Goal: Find specific page/section: Find specific page/section

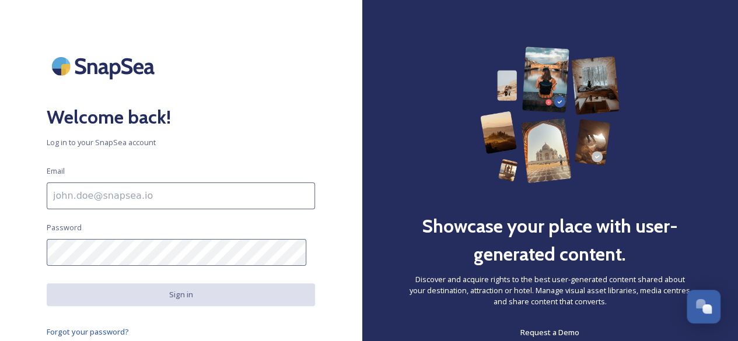
click at [63, 190] on input at bounding box center [181, 196] width 268 height 27
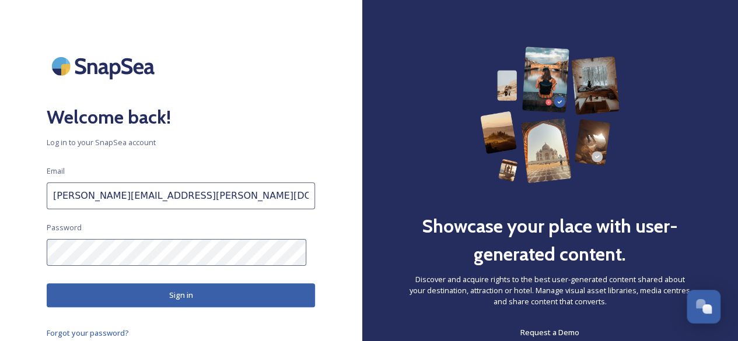
click at [258, 199] on input "[PERSON_NAME][EMAIL_ADDRESS][PERSON_NAME][DOMAIN_NAME]" at bounding box center [181, 196] width 268 height 27
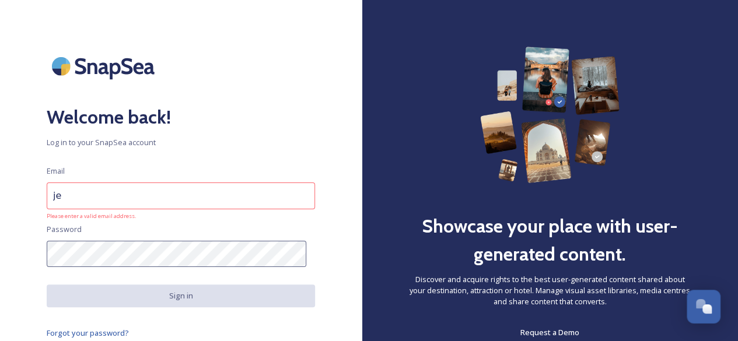
type input "j"
type input "[PERSON_NAME][EMAIL_ADDRESS][DOMAIN_NAME]"
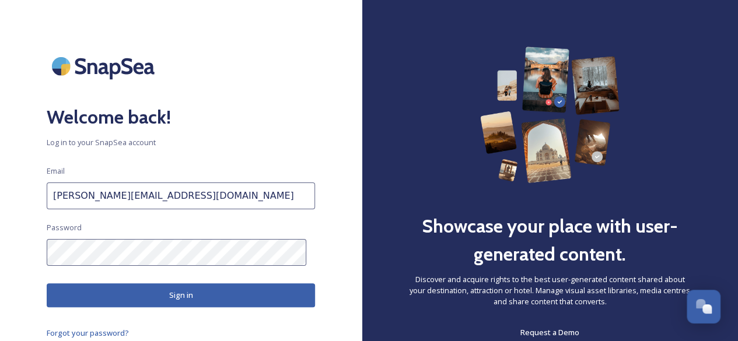
click at [167, 290] on button "Sign in" at bounding box center [181, 295] width 268 height 24
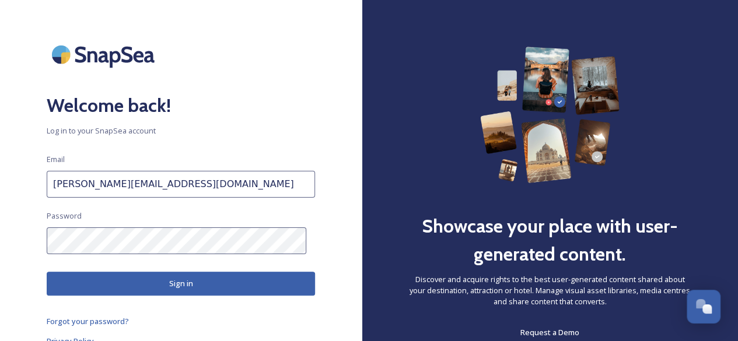
scroll to position [17, 0]
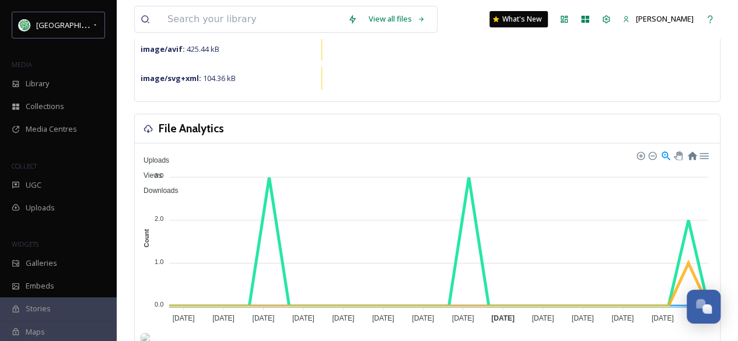
scroll to position [233, 0]
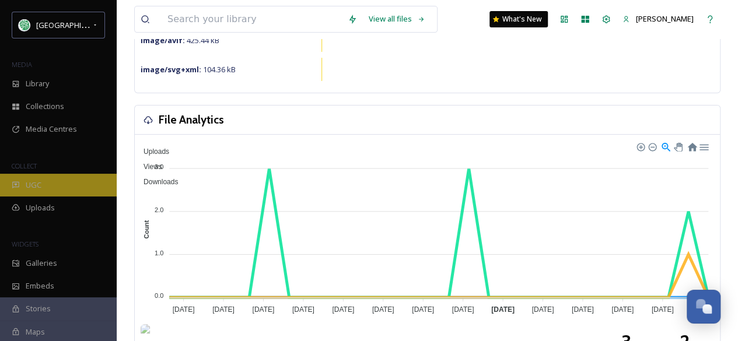
click at [54, 184] on div "UGC" at bounding box center [58, 185] width 117 height 23
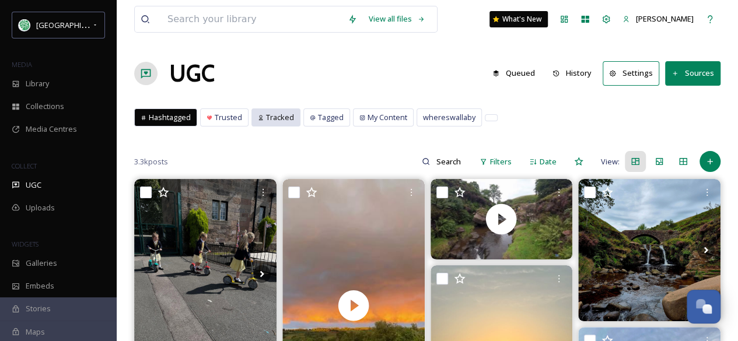
click at [273, 120] on span "Tracked" at bounding box center [280, 117] width 28 height 11
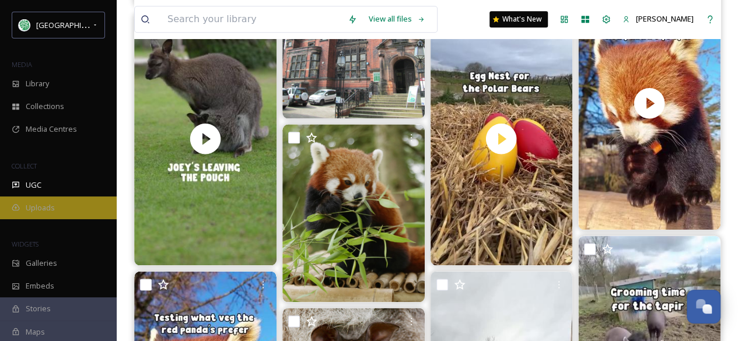
scroll to position [597, 0]
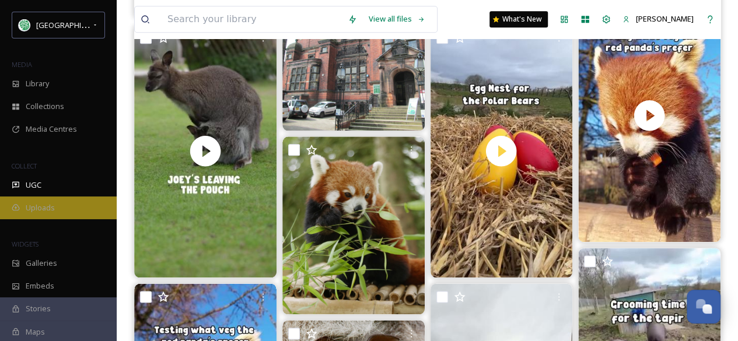
click at [64, 208] on div "Uploads" at bounding box center [58, 208] width 117 height 23
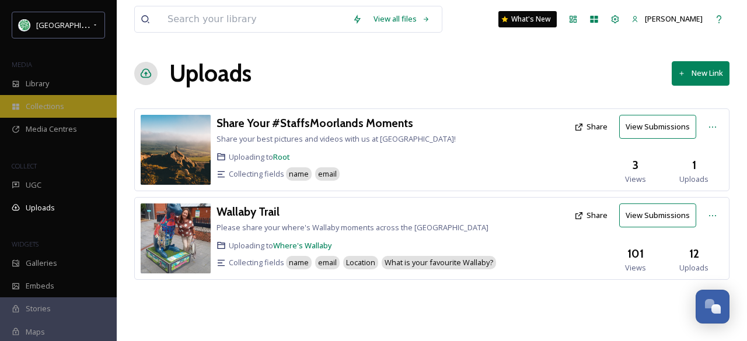
click at [77, 103] on div "Collections" at bounding box center [58, 106] width 117 height 23
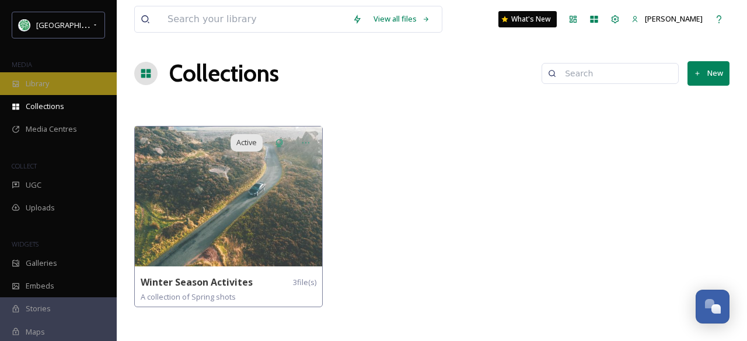
click at [61, 83] on div "Library" at bounding box center [58, 83] width 117 height 23
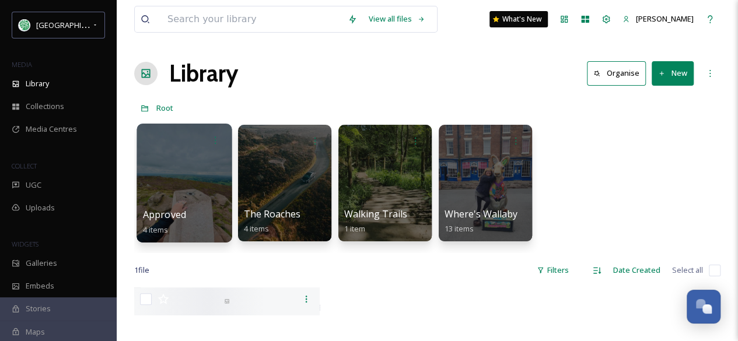
click at [183, 208] on span "Approved" at bounding box center [164, 214] width 43 height 13
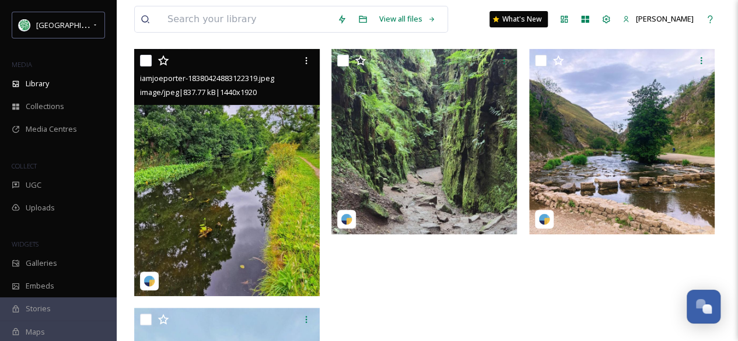
scroll to position [52, 0]
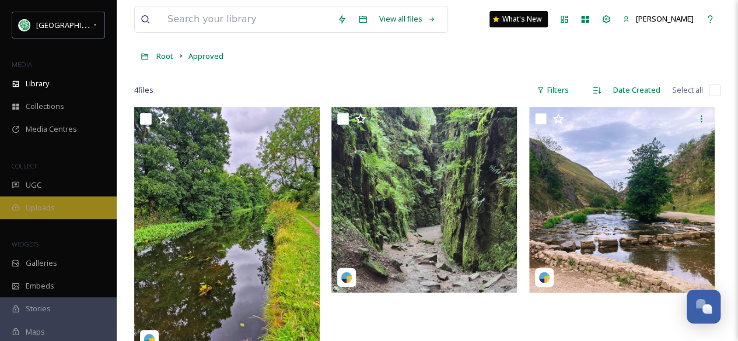
click at [51, 207] on span "Uploads" at bounding box center [40, 207] width 29 height 11
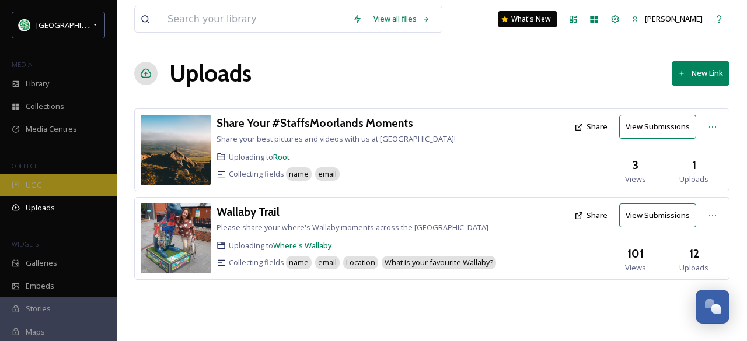
click at [44, 185] on div "UGC" at bounding box center [58, 185] width 117 height 23
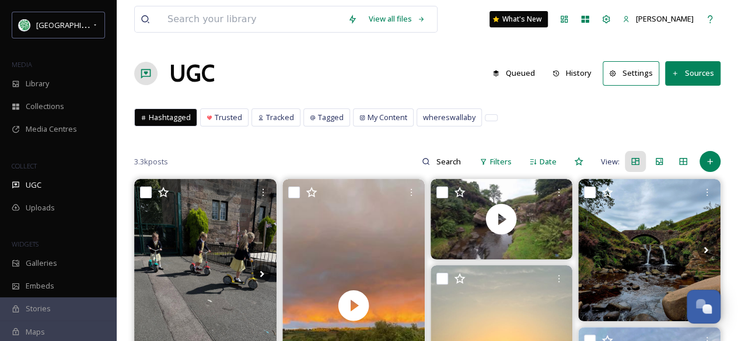
click at [518, 75] on button "Queued" at bounding box center [513, 73] width 54 height 23
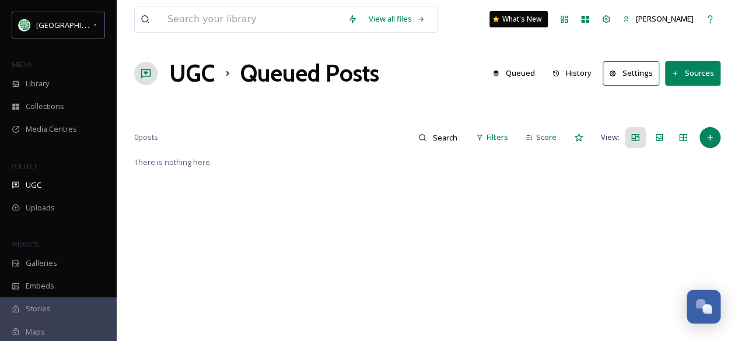
click at [581, 73] on button "History" at bounding box center [572, 73] width 51 height 23
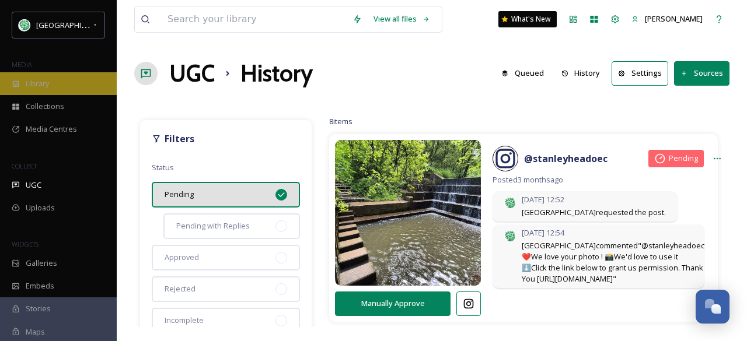
click at [69, 76] on div "Library" at bounding box center [58, 83] width 117 height 23
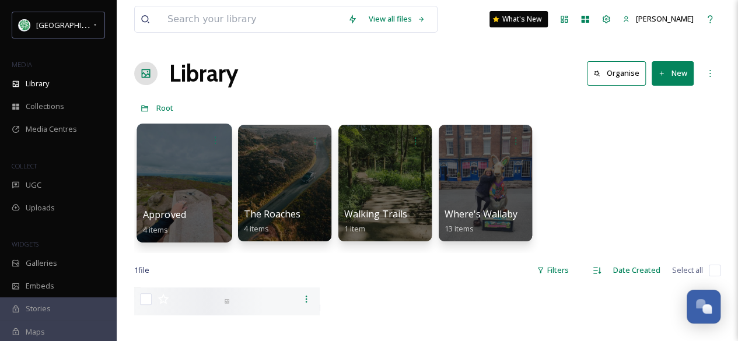
click at [182, 206] on div at bounding box center [183, 183] width 95 height 119
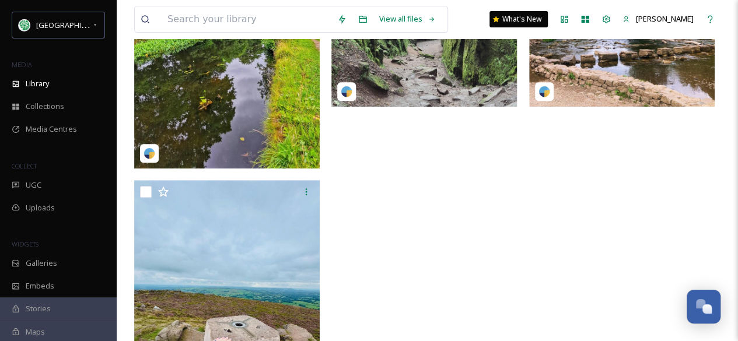
scroll to position [227, 0]
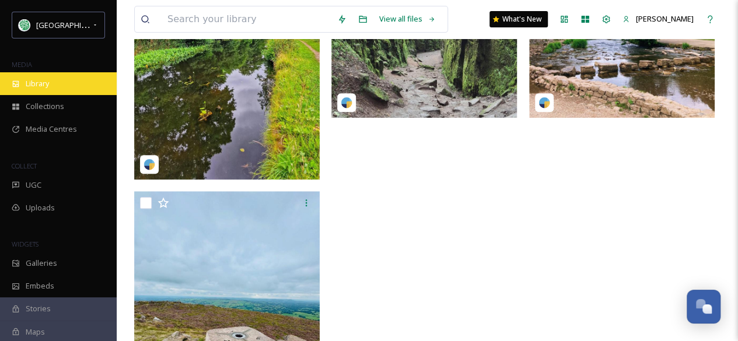
click at [69, 83] on div "Library" at bounding box center [58, 83] width 117 height 23
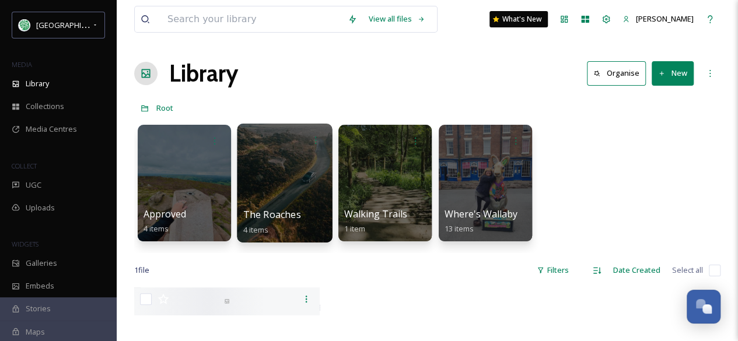
click at [282, 198] on div at bounding box center [284, 183] width 95 height 119
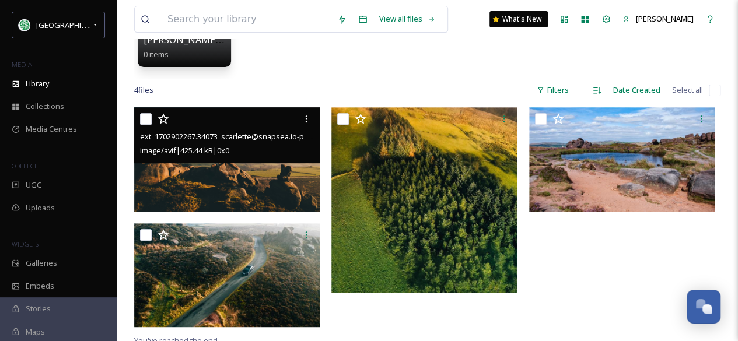
scroll to position [175, 0]
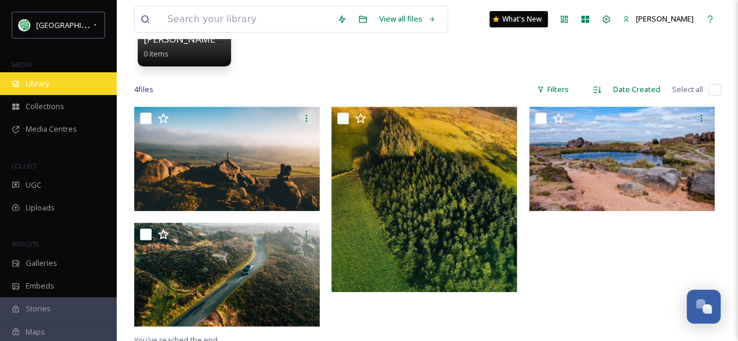
click at [54, 79] on div "Library" at bounding box center [58, 83] width 117 height 23
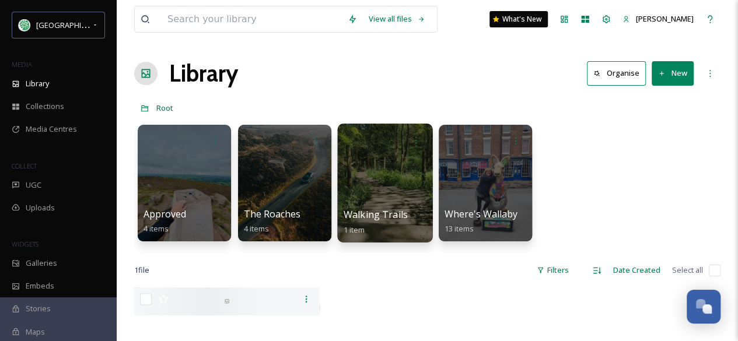
scroll to position [58, 0]
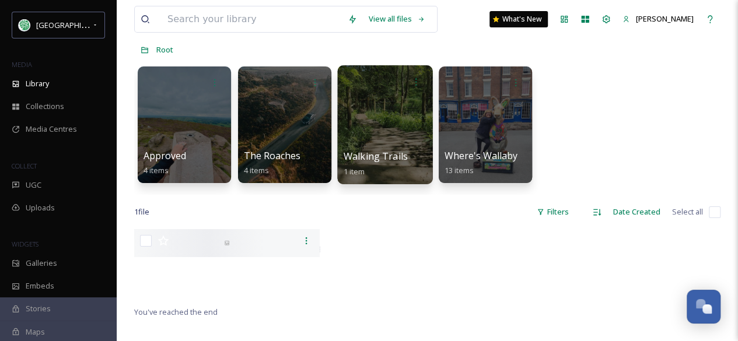
click at [399, 133] on div at bounding box center [384, 124] width 95 height 119
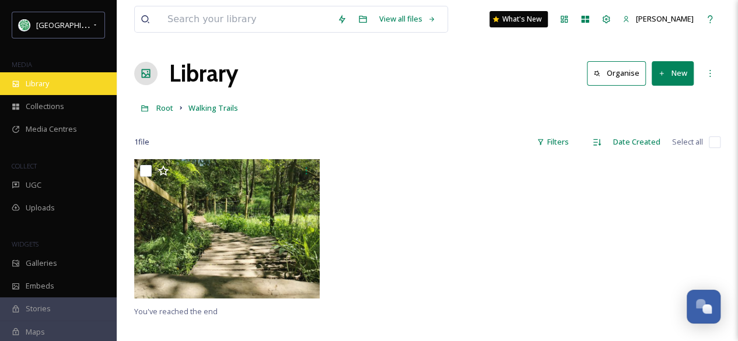
click at [55, 83] on div "Library" at bounding box center [58, 83] width 117 height 23
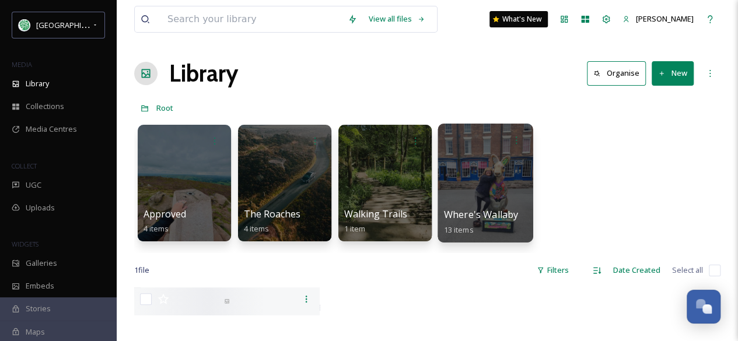
click at [501, 205] on div at bounding box center [484, 183] width 95 height 119
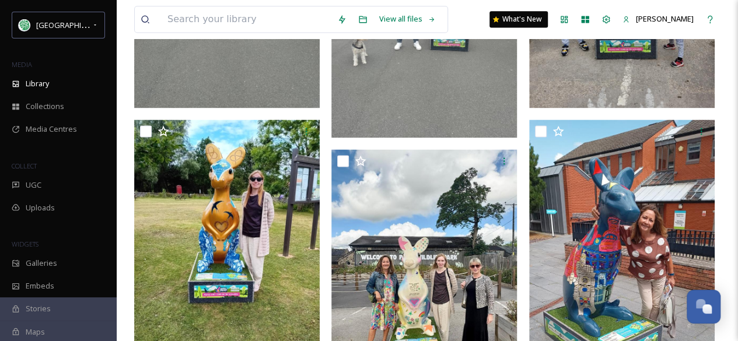
scroll to position [982, 0]
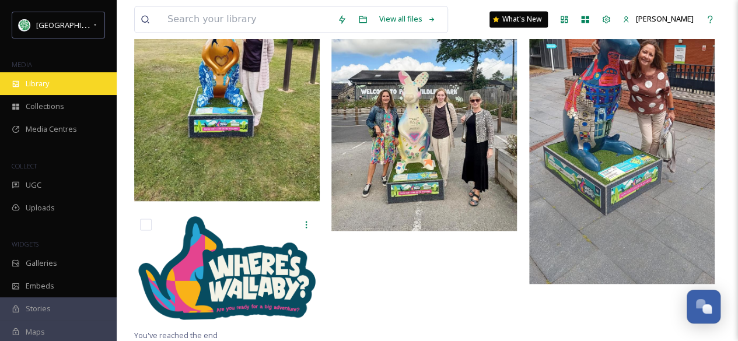
click at [47, 83] on span "Library" at bounding box center [37, 83] width 23 height 11
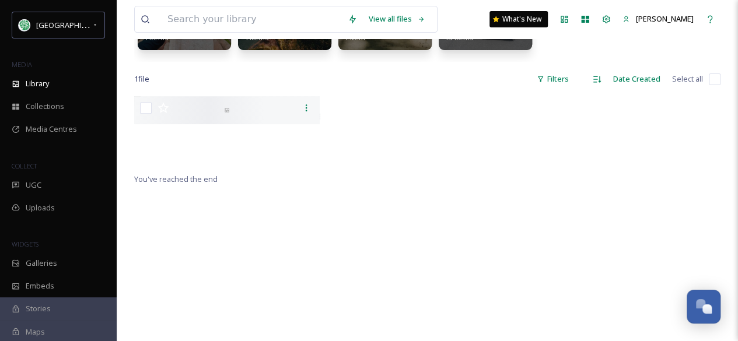
scroll to position [117, 0]
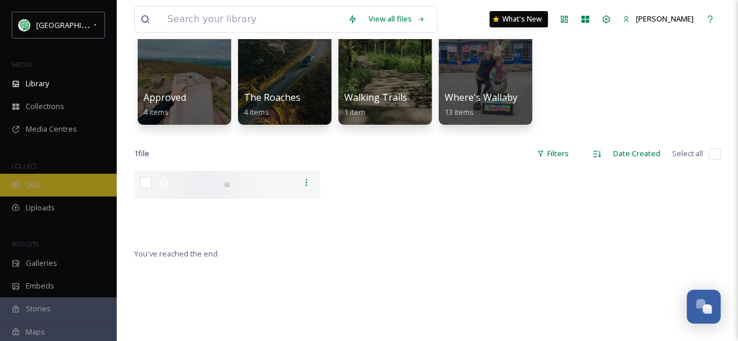
click at [33, 185] on span "UGC" at bounding box center [34, 185] width 16 height 11
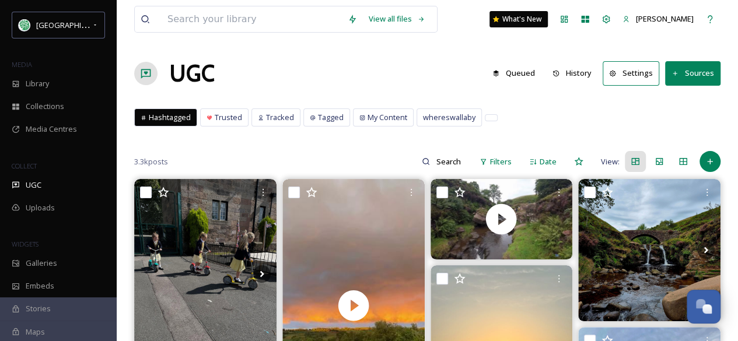
click at [695, 73] on button "Sources" at bounding box center [692, 73] width 55 height 24
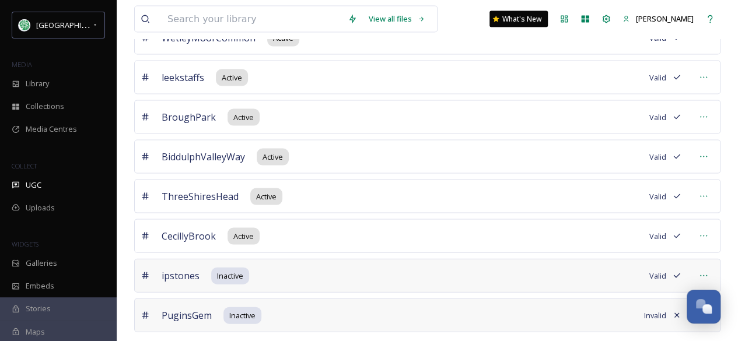
scroll to position [1144, 0]
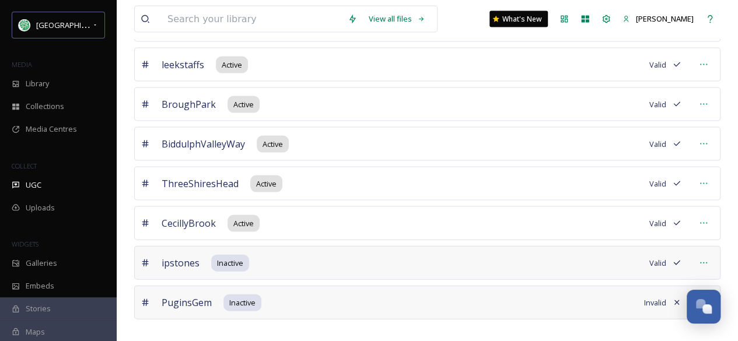
click at [659, 258] on span "Valid" at bounding box center [657, 263] width 17 height 11
click at [674, 258] on icon at bounding box center [676, 262] width 9 height 9
click at [702, 258] on icon at bounding box center [703, 262] width 9 height 9
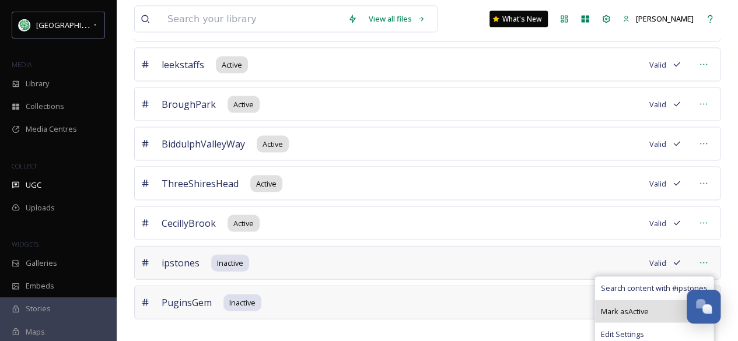
click at [625, 306] on span "Mark as Active" at bounding box center [625, 311] width 48 height 11
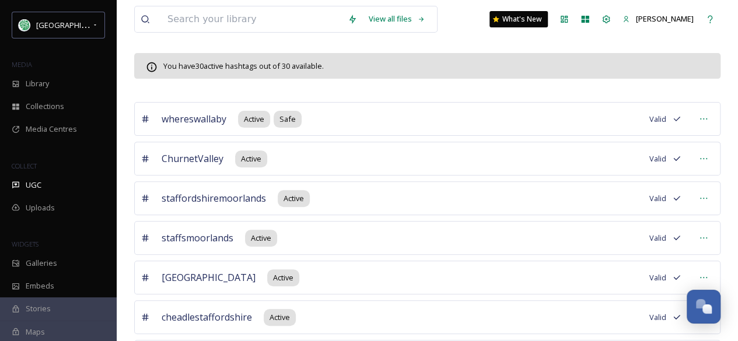
scroll to position [94, 0]
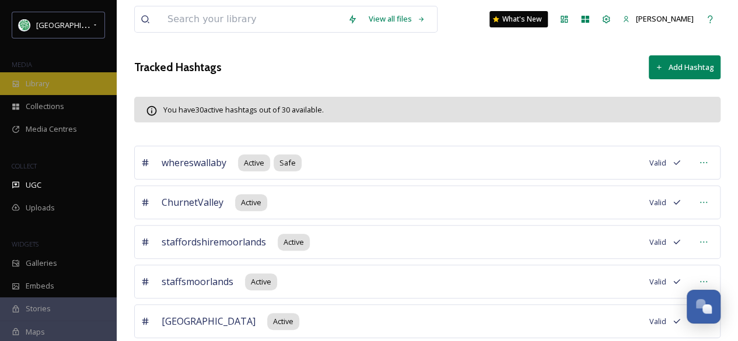
click at [62, 85] on div "Library" at bounding box center [58, 83] width 117 height 23
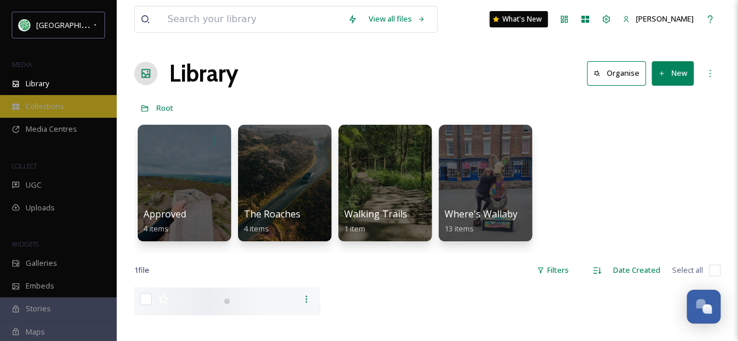
click at [51, 110] on span "Collections" at bounding box center [45, 106] width 38 height 11
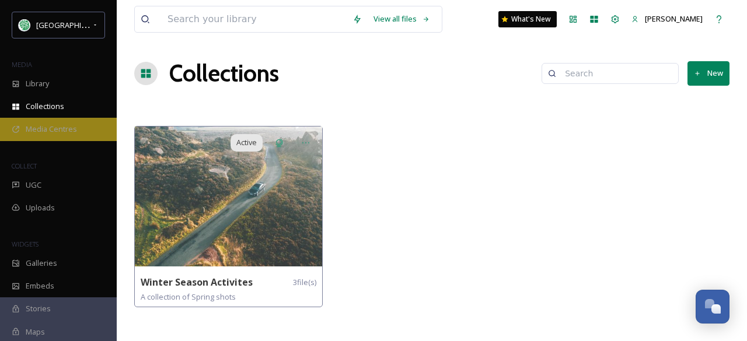
click at [54, 128] on span "Media Centres" at bounding box center [51, 129] width 51 height 11
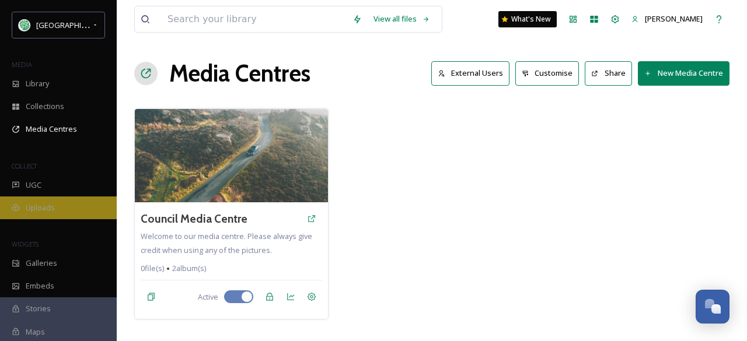
click at [44, 200] on div "Uploads" at bounding box center [58, 208] width 117 height 23
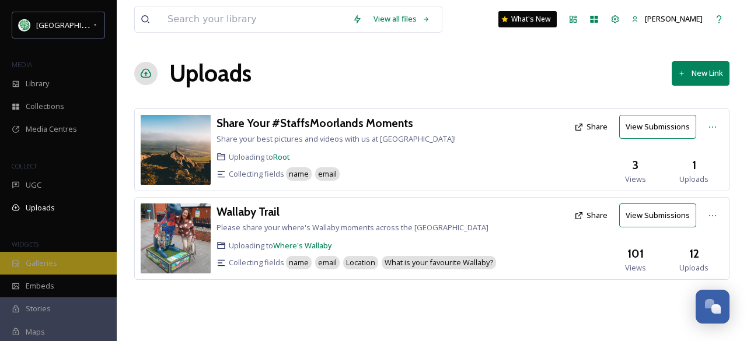
click at [54, 259] on span "Galleries" at bounding box center [41, 263] width 31 height 11
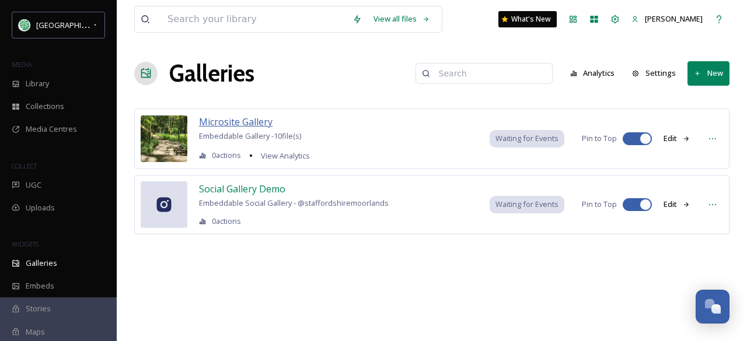
click at [232, 118] on span "Microsite Gallery" at bounding box center [235, 121] width 73 height 13
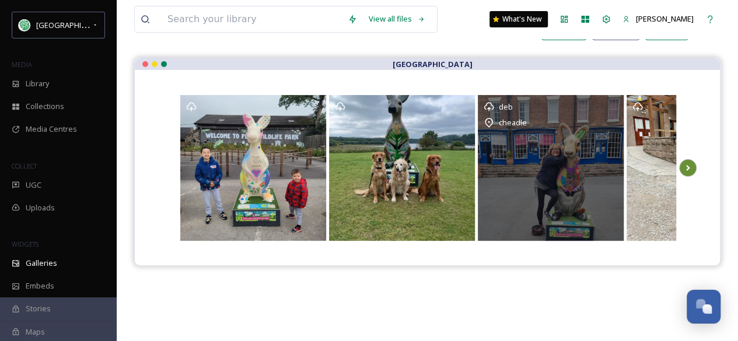
scroll to position [117, 0]
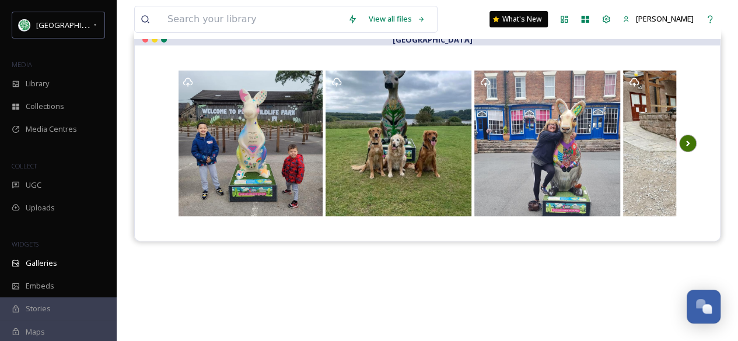
click at [687, 138] on icon at bounding box center [687, 143] width 16 height 17
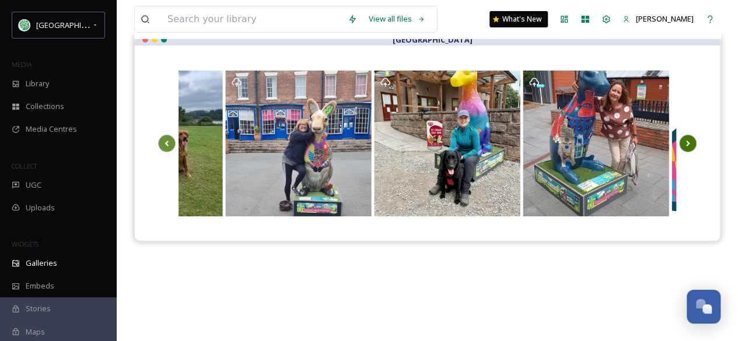
click at [687, 138] on icon at bounding box center [687, 143] width 16 height 17
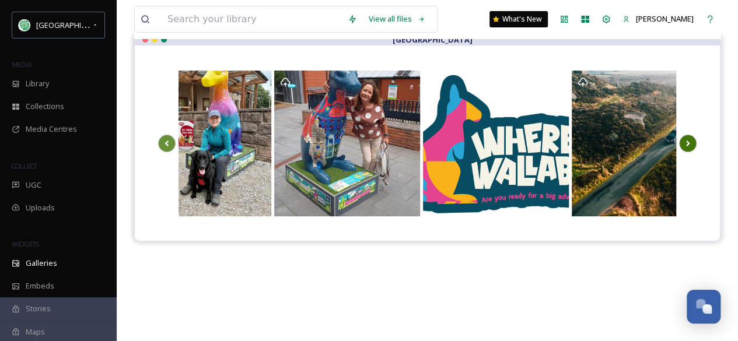
click at [682, 137] on icon at bounding box center [687, 143] width 16 height 17
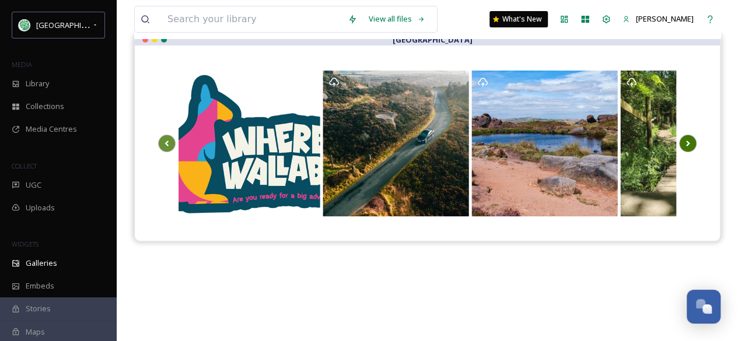
click at [682, 137] on icon at bounding box center [687, 143] width 16 height 17
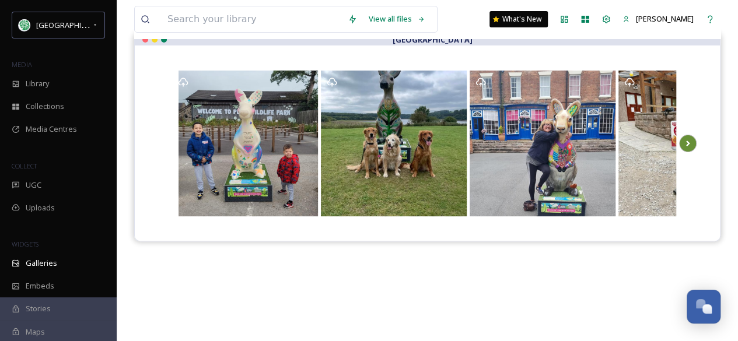
scroll to position [0, 0]
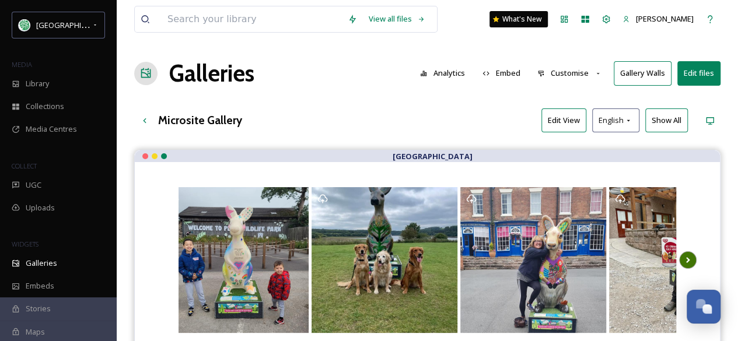
click at [689, 254] on icon at bounding box center [687, 259] width 16 height 17
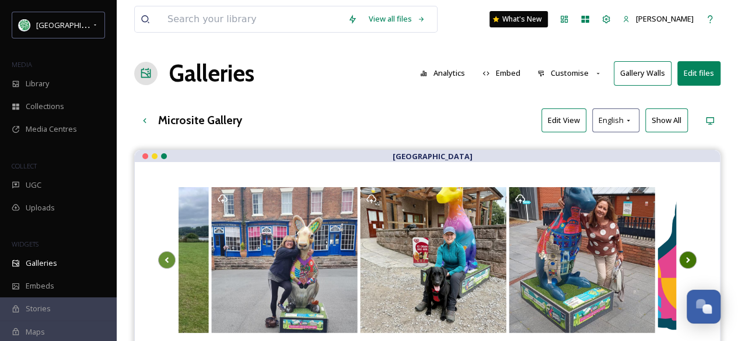
click at [689, 254] on icon at bounding box center [687, 259] width 16 height 17
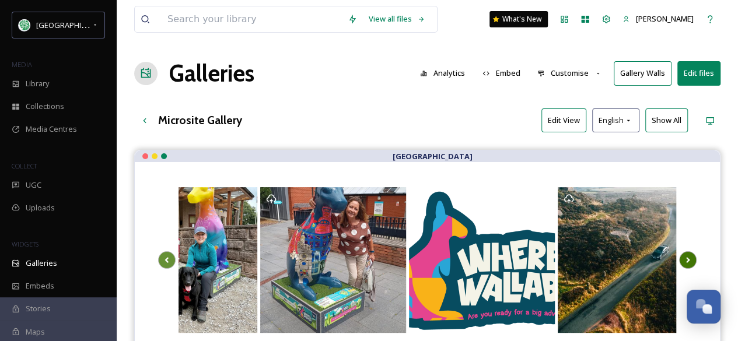
click at [689, 254] on icon at bounding box center [687, 259] width 16 height 17
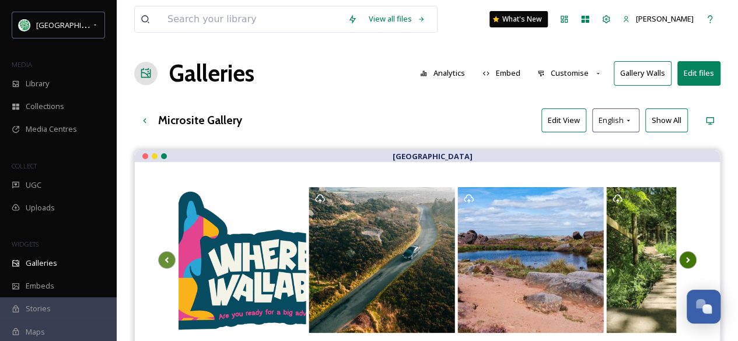
click at [689, 254] on icon at bounding box center [687, 259] width 16 height 17
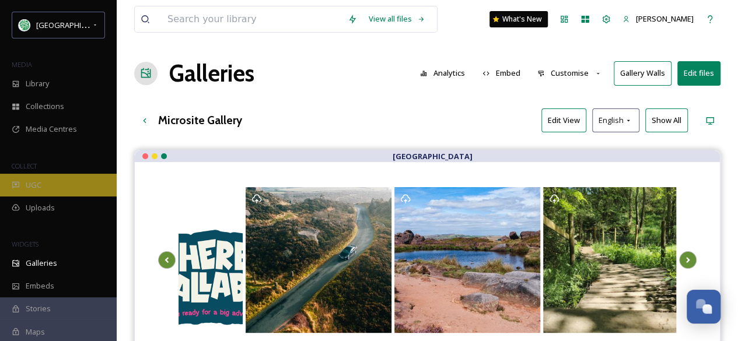
click at [29, 186] on span "UGC" at bounding box center [34, 185] width 16 height 11
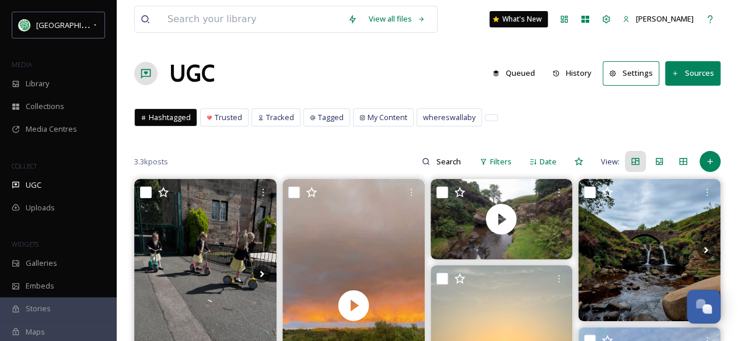
click at [586, 71] on button "History" at bounding box center [572, 73] width 51 height 23
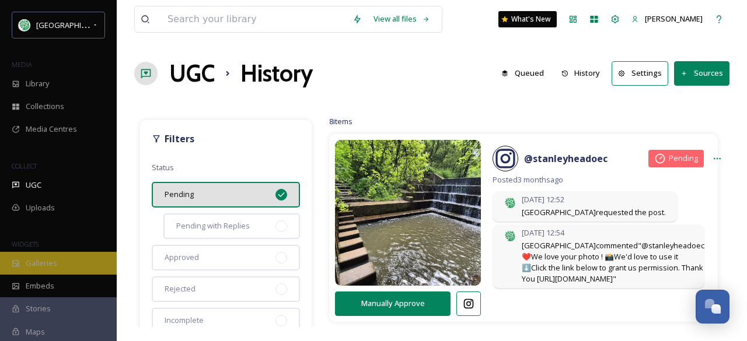
click at [37, 264] on span "Galleries" at bounding box center [41, 263] width 31 height 11
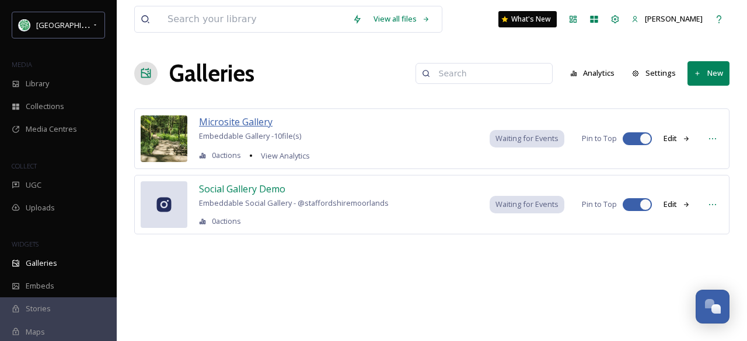
click at [231, 118] on span "Microsite Gallery" at bounding box center [235, 121] width 73 height 13
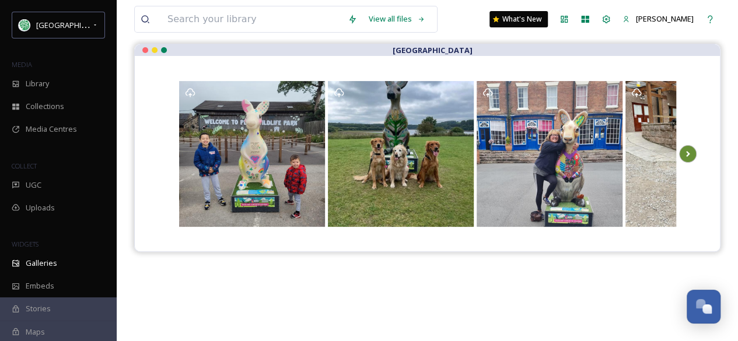
scroll to position [117, 0]
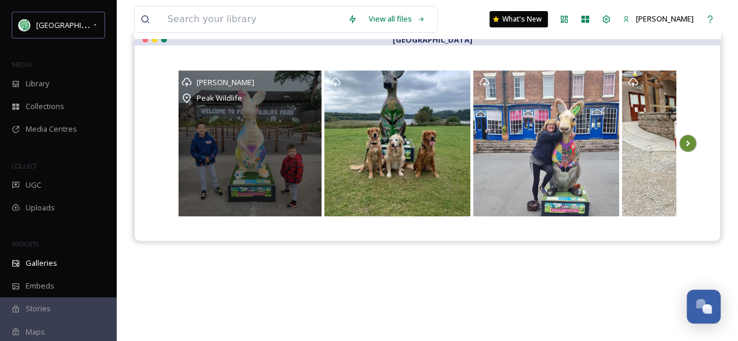
drag, startPoint x: 251, startPoint y: 131, endPoint x: 547, endPoint y: 274, distance: 328.4
click at [547, 274] on div "[GEOGRAPHIC_DATA][PERSON_NAME]" at bounding box center [427, 203] width 586 height 341
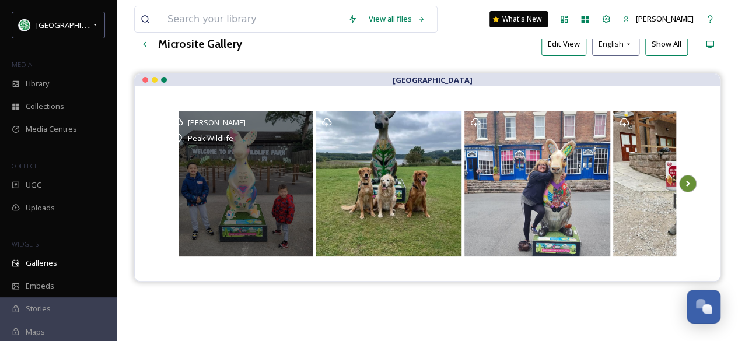
scroll to position [58, 0]
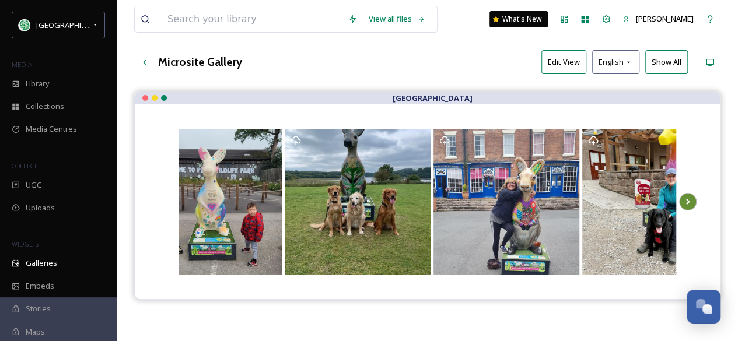
click at [568, 59] on button "Edit View" at bounding box center [563, 62] width 45 height 24
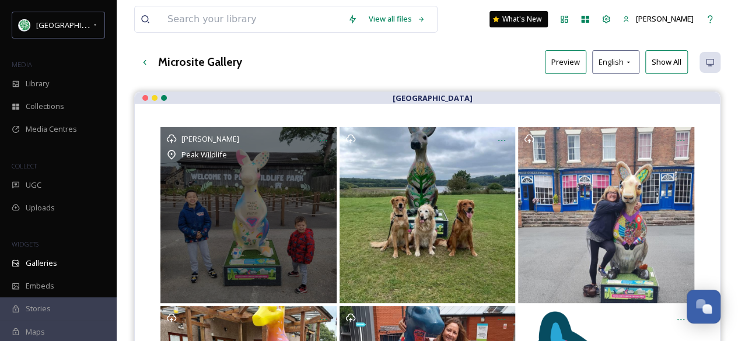
click at [260, 191] on div "[PERSON_NAME] Peak Wildlife" at bounding box center [248, 215] width 176 height 176
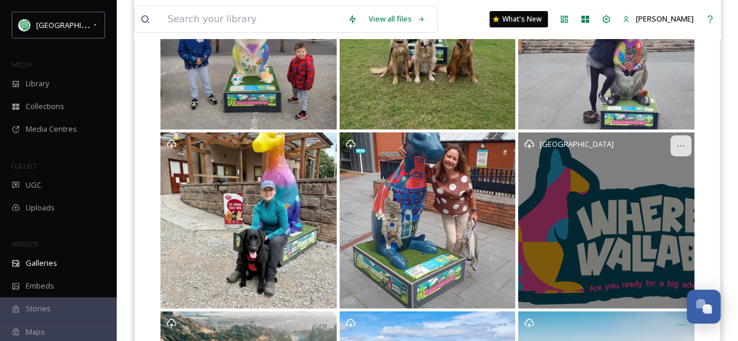
scroll to position [175, 0]
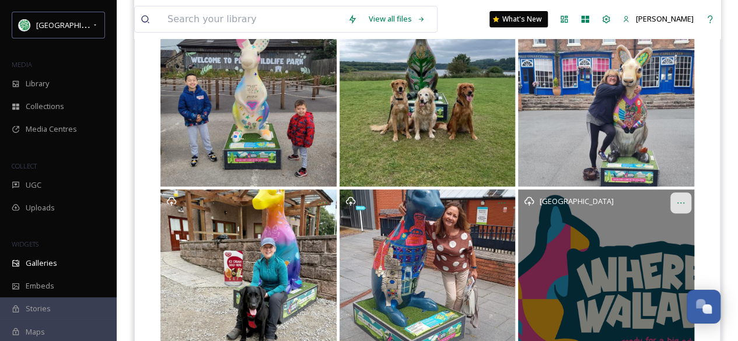
click at [677, 198] on icon at bounding box center [680, 202] width 9 height 9
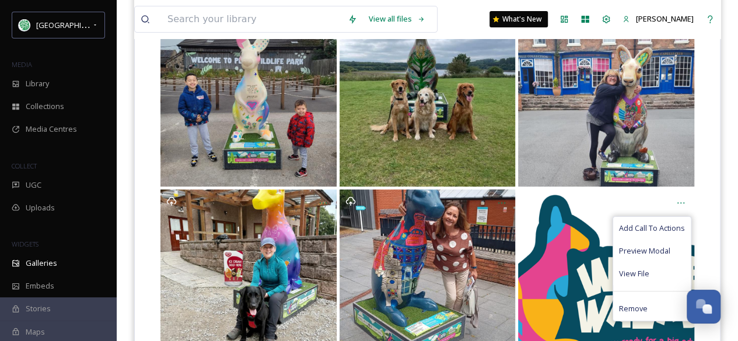
click at [724, 164] on div "View all files What's New [PERSON_NAME] Galleries Analytics Embed Customise Gal…" at bounding box center [427, 281] width 621 height 912
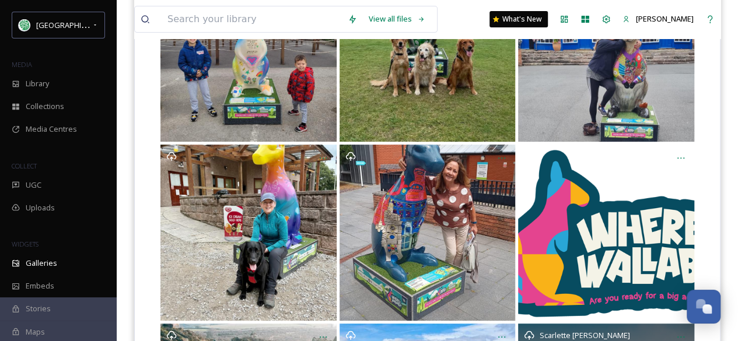
scroll to position [0, 0]
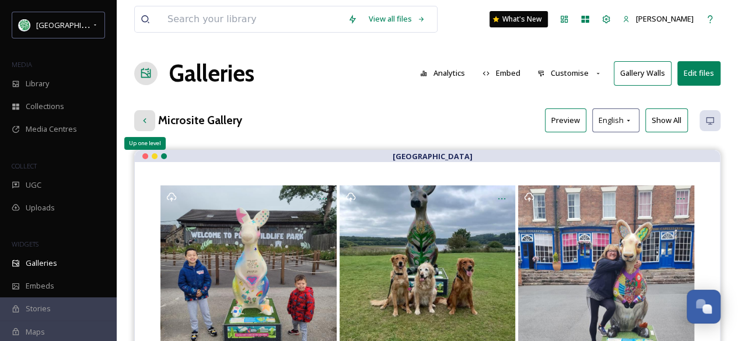
click at [142, 118] on icon at bounding box center [144, 120] width 9 height 9
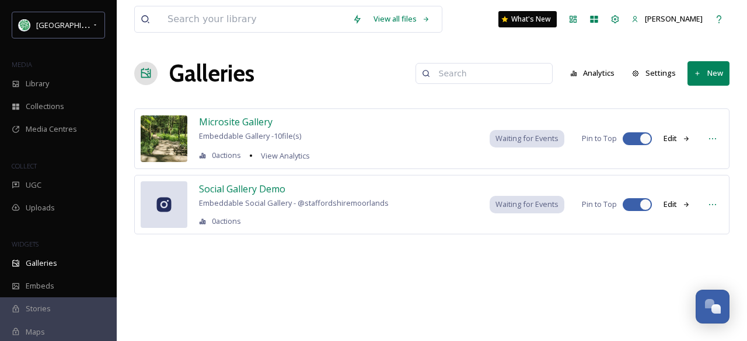
click at [332, 272] on div "View all files What's New [PERSON_NAME] Galleries Analytics Settings New Micros…" at bounding box center [432, 170] width 630 height 341
click at [246, 121] on span "Microsite Gallery" at bounding box center [235, 121] width 73 height 13
